Goal: Entertainment & Leisure: Consume media (video, audio)

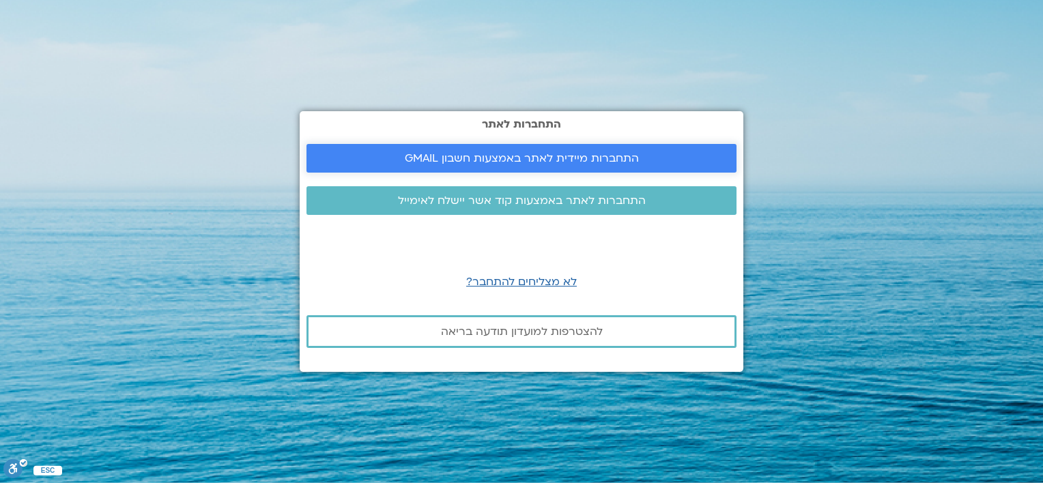
click at [490, 154] on span "התחברות מיידית לאתר באמצעות חשבון GMAIL" at bounding box center [522, 158] width 234 height 12
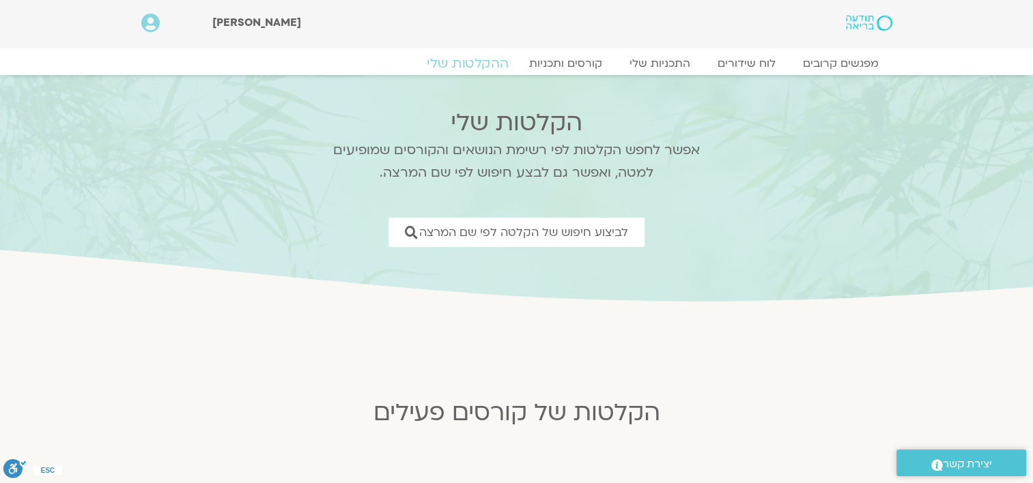
click at [464, 60] on link "ההקלטות שלי" at bounding box center [467, 63] width 115 height 16
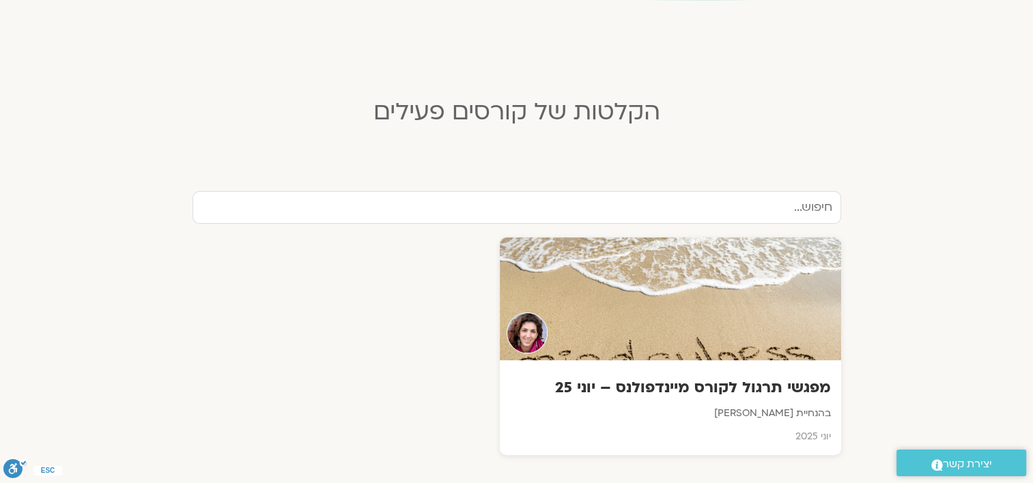
scroll to position [341, 0]
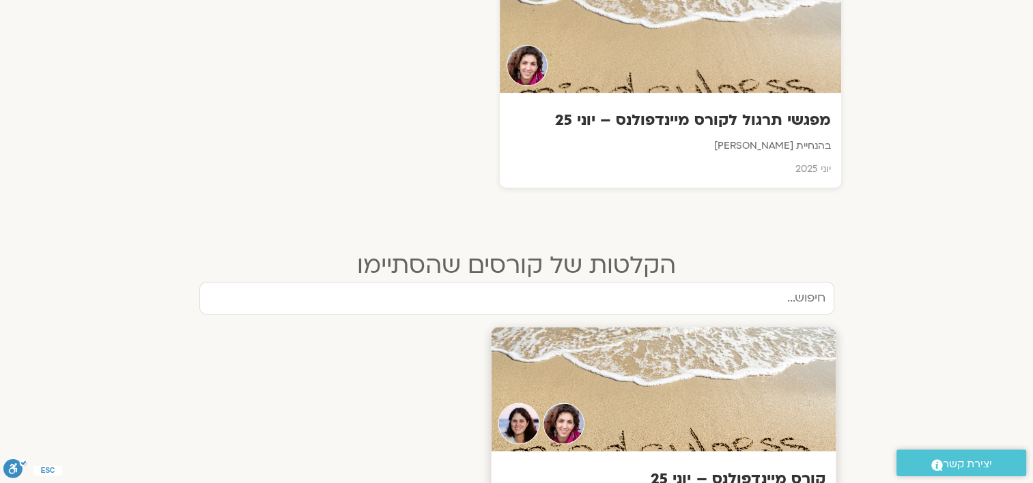
scroll to position [683, 0]
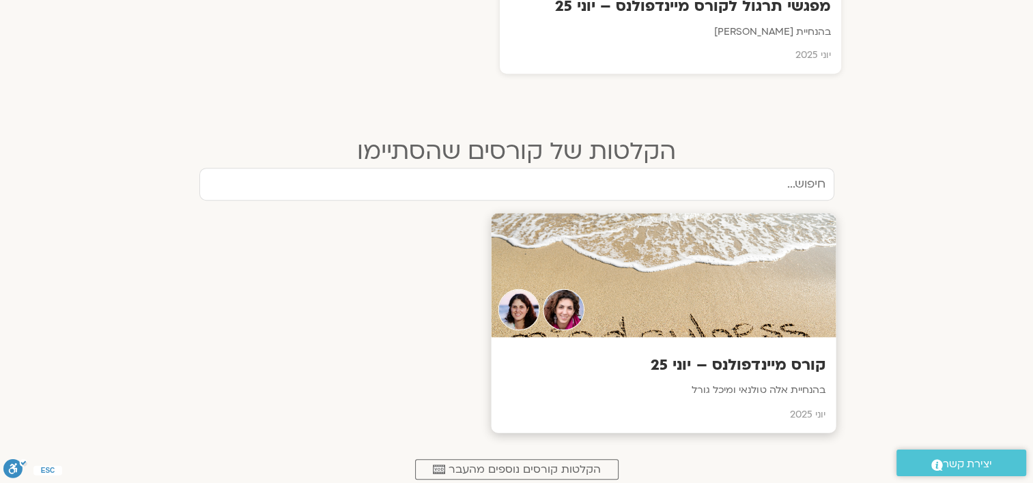
click at [724, 358] on h3 "קורס מיינדפולנס – יוני 25" at bounding box center [663, 365] width 324 height 21
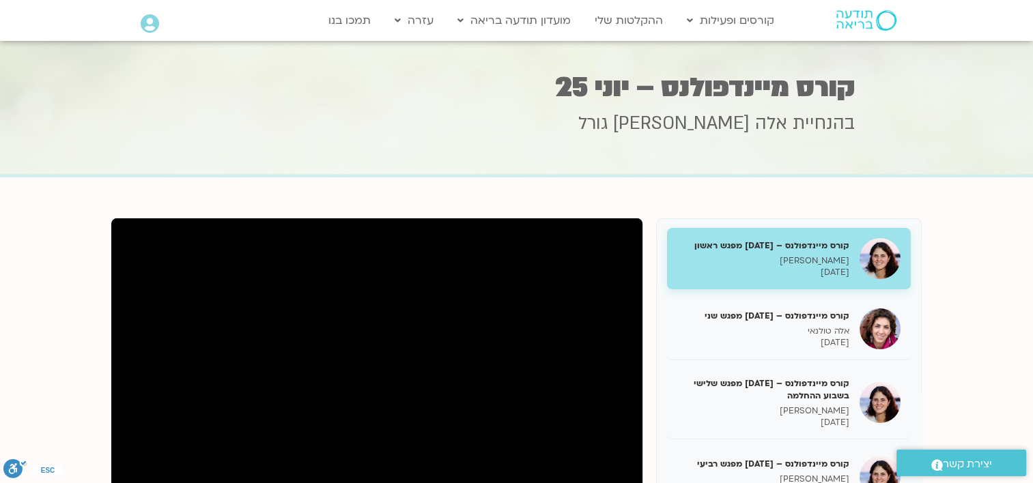
click at [770, 244] on h5 "קורס מיינדפולנס – יוני 25 מפגש ראשון" at bounding box center [763, 246] width 172 height 12
click at [942, 106] on div at bounding box center [516, 109] width 1033 height 137
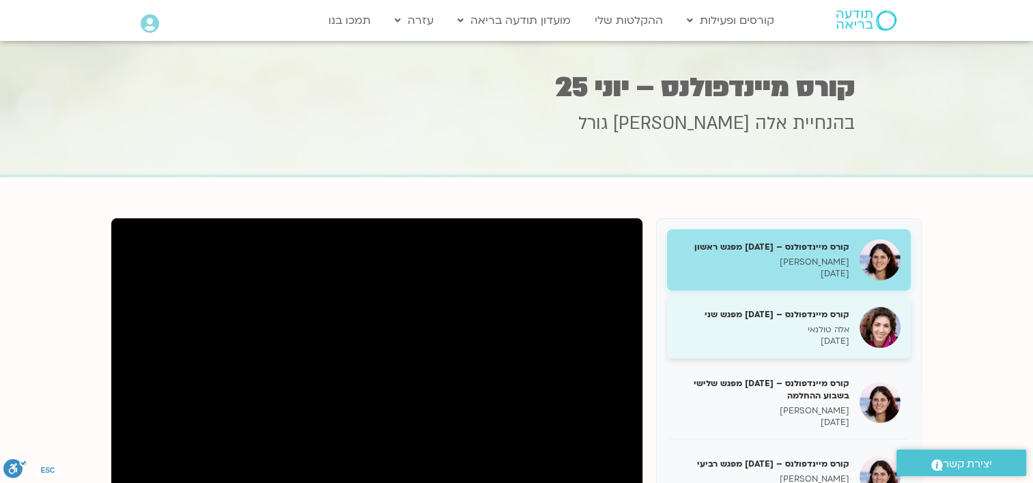
click at [788, 319] on h5 "קורס מיינדפולנס – יוני 25 מפגש שני" at bounding box center [763, 315] width 172 height 12
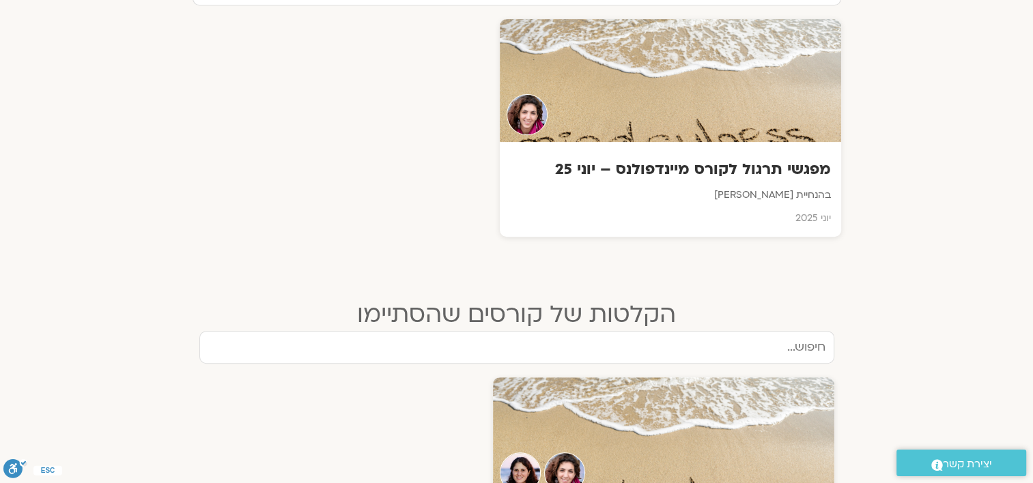
scroll to position [569, 0]
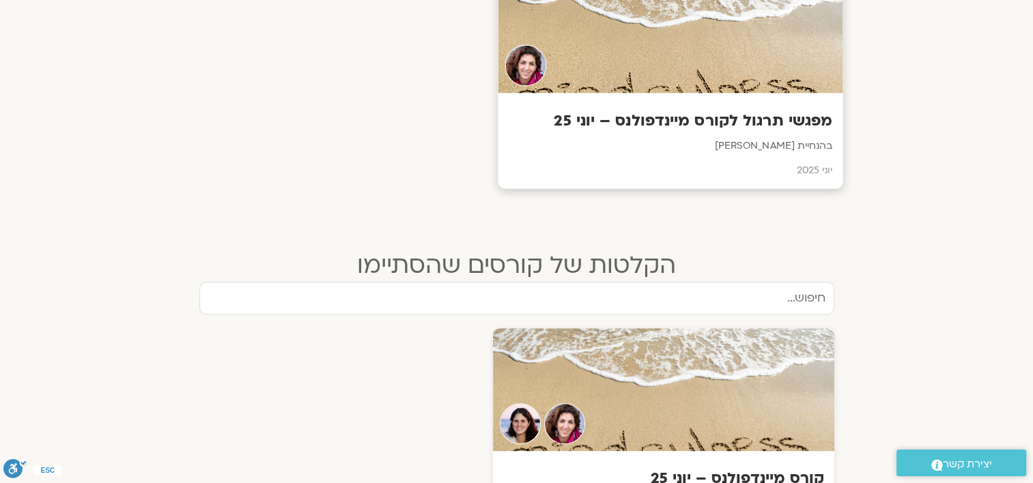
click at [670, 121] on h3 "מפגשי תרגול לקורס מיינדפולנס – יוני 25" at bounding box center [670, 121] width 324 height 21
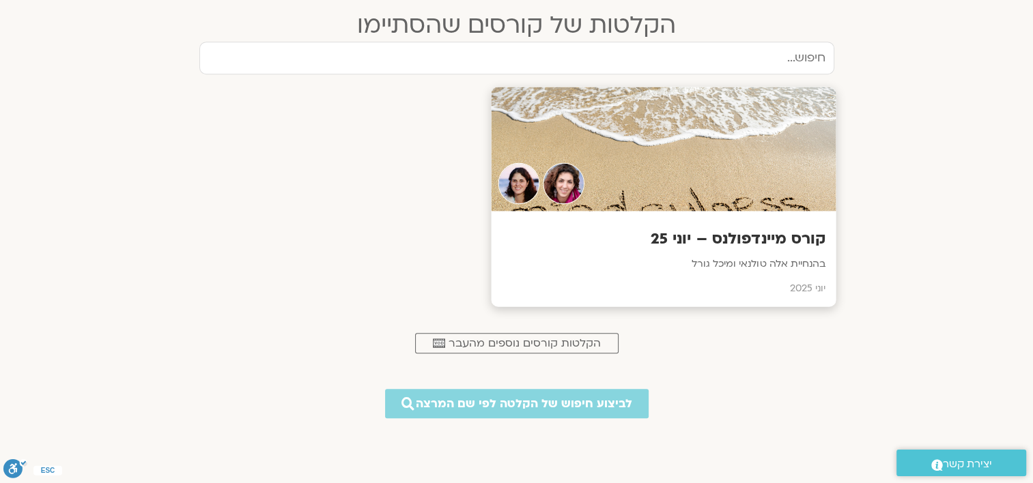
scroll to position [818, 0]
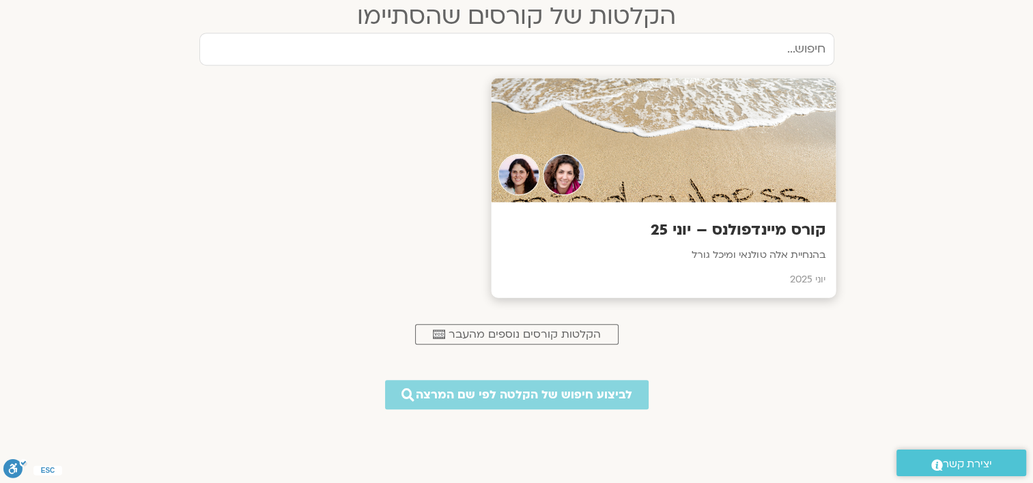
click at [761, 233] on h3 "קורס מיינדפולנס – יוני 25" at bounding box center [663, 230] width 324 height 21
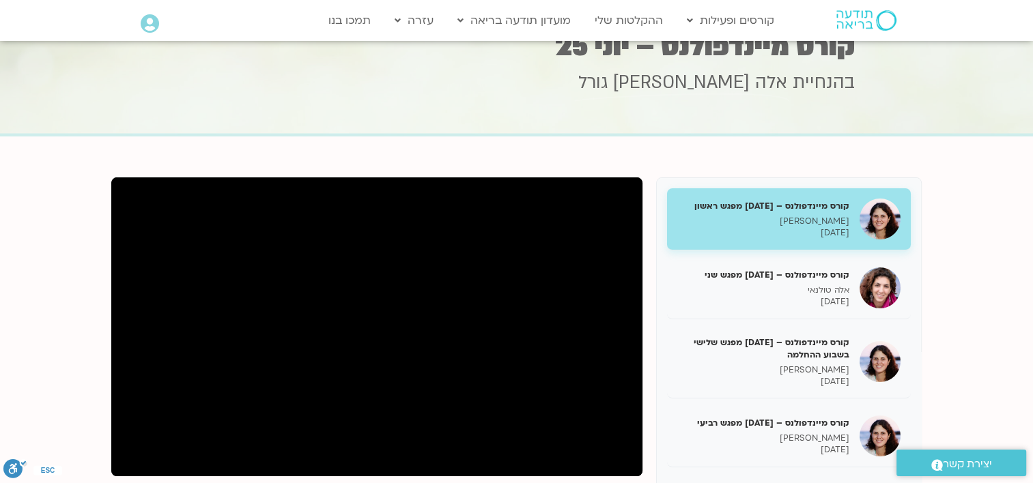
scroll to position [113, 0]
